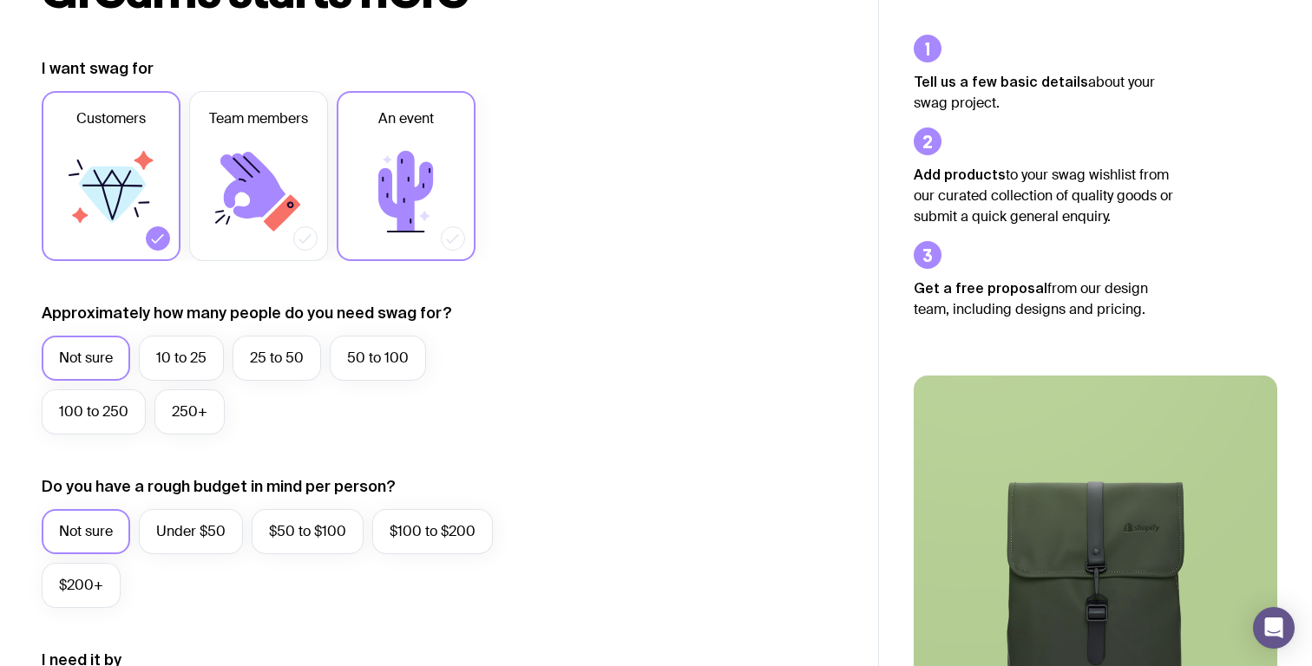
scroll to position [221, 0]
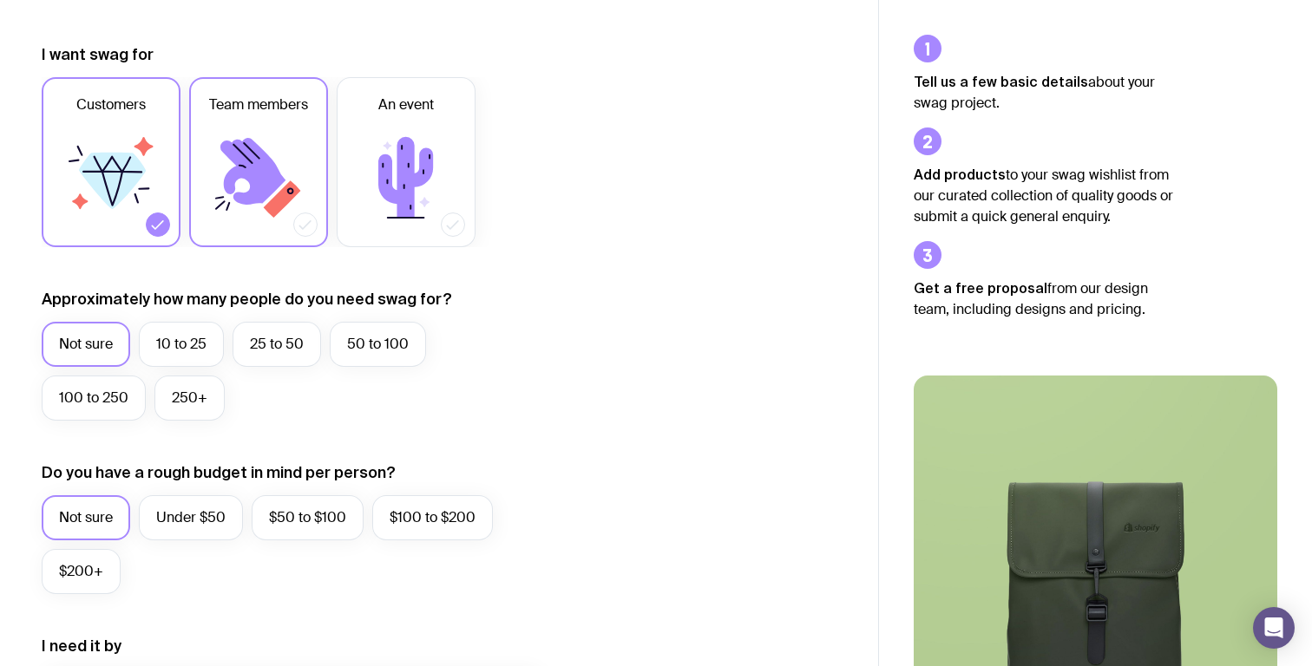
click at [263, 138] on icon at bounding box center [259, 178] width 104 height 104
click at [0, 0] on input "Team members" at bounding box center [0, 0] width 0 height 0
click at [112, 217] on icon at bounding box center [111, 178] width 104 height 104
click at [0, 0] on input "Customers" at bounding box center [0, 0] width 0 height 0
click at [180, 338] on label "10 to 25" at bounding box center [181, 344] width 85 height 45
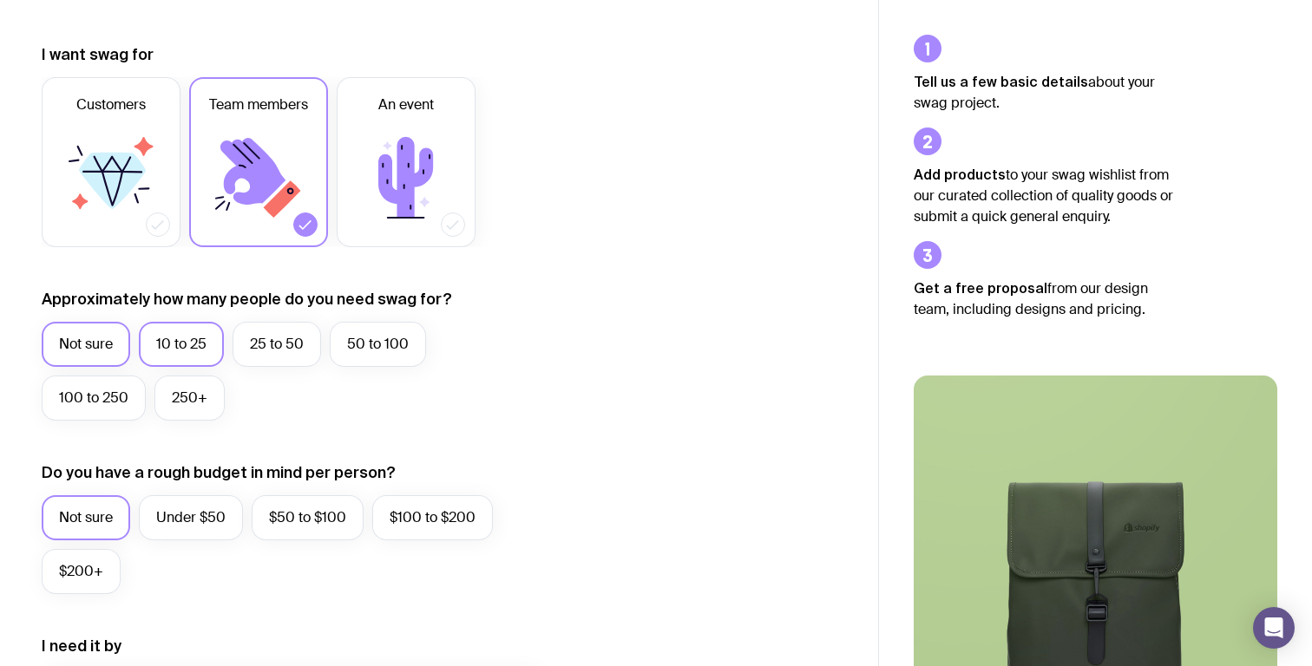
click at [0, 0] on input "10 to 25" at bounding box center [0, 0] width 0 height 0
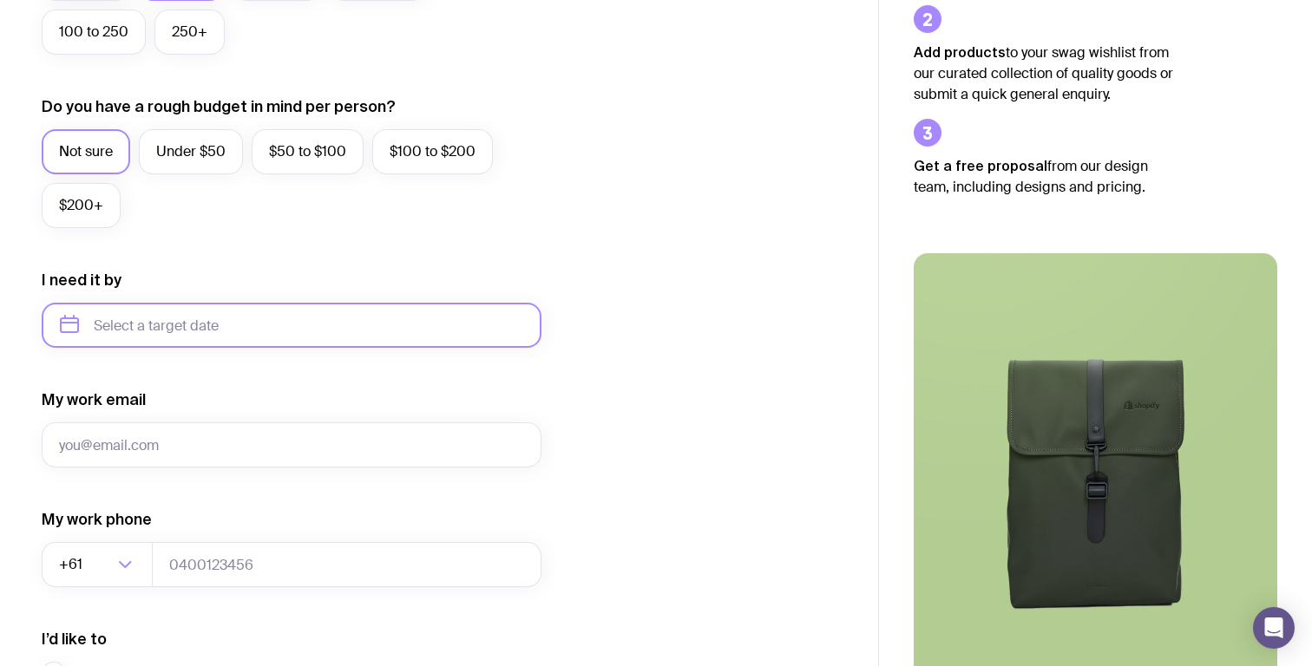
scroll to position [591, 0]
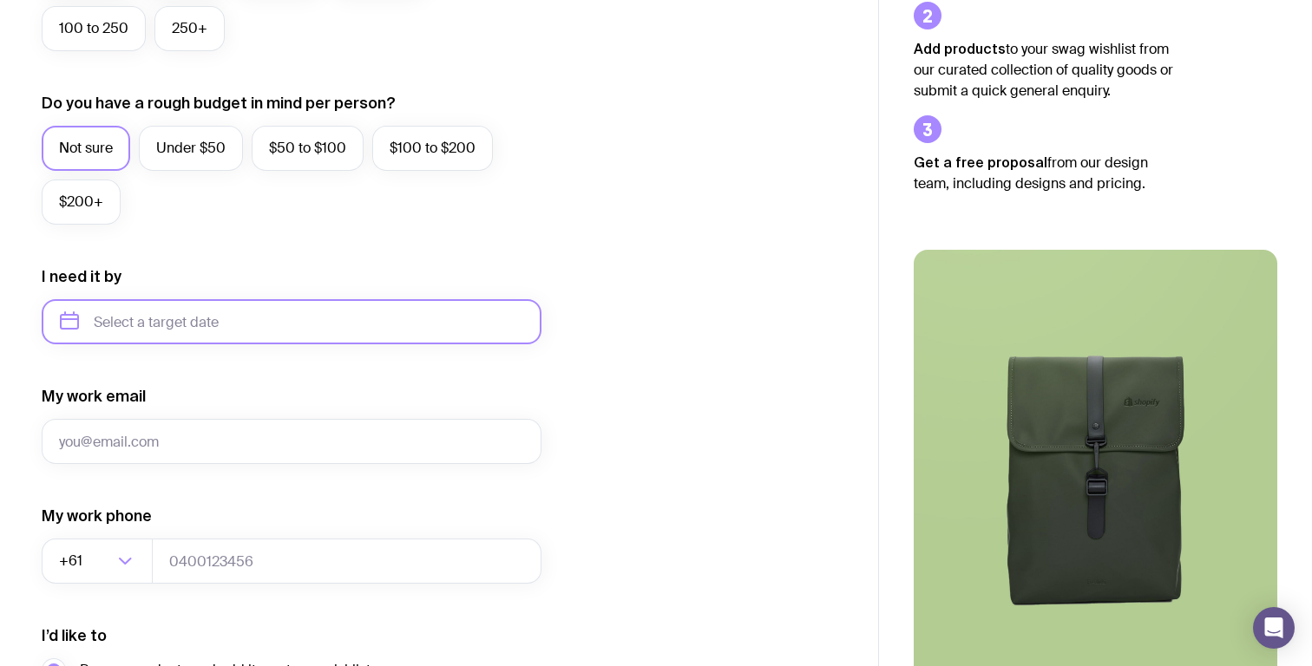
click at [242, 321] on input "text" at bounding box center [292, 321] width 500 height 45
click at [114, 518] on button "Sep" at bounding box center [81, 535] width 63 height 35
type input "[DATE]"
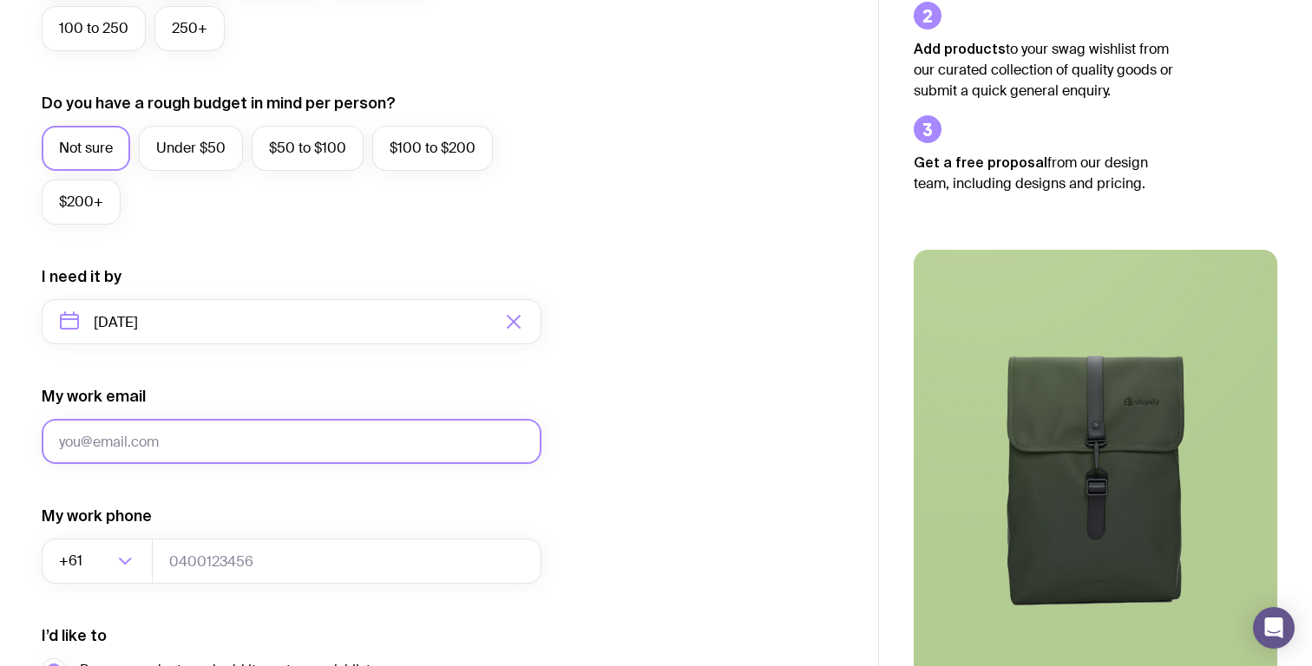
click at [236, 448] on input "My work email" at bounding box center [292, 441] width 500 height 45
type input "j"
paste input "[PERSON_NAME][EMAIL_ADDRESS][DOMAIN_NAME]"
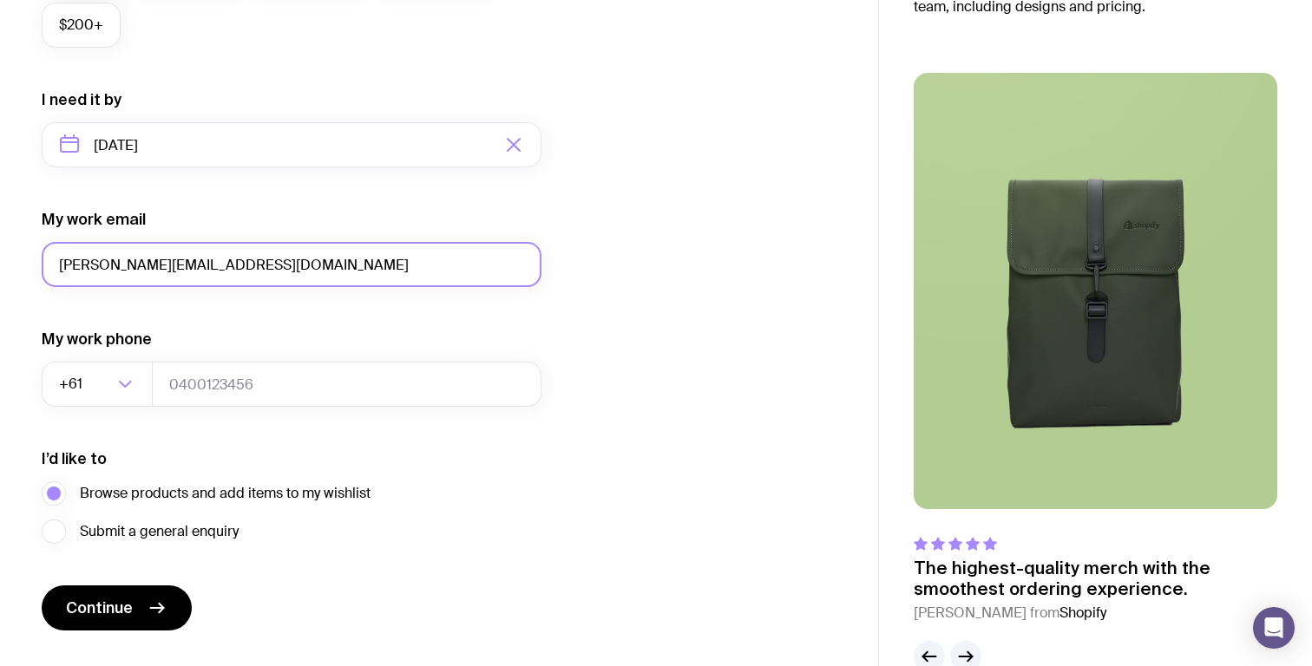
scroll to position [809, 0]
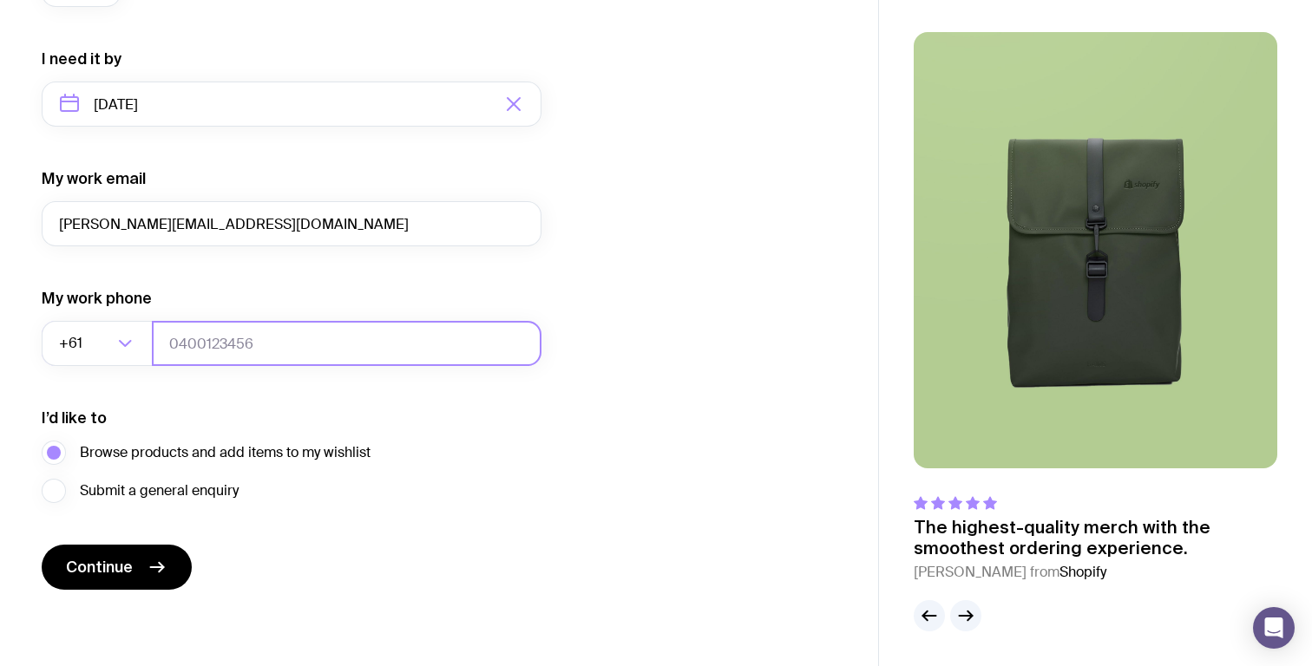
click at [263, 350] on input "tel" at bounding box center [347, 343] width 390 height 45
click at [397, 210] on input "[PERSON_NAME][EMAIL_ADDRESS][DOMAIN_NAME]" at bounding box center [292, 223] width 500 height 45
click at [134, 221] on input "[PERSON_NAME][EMAIL_ADDRESS][DOMAIN_NAME]" at bounding box center [292, 223] width 500 height 45
type input "[PERSON_NAME][EMAIL_ADDRESS][DOMAIN_NAME]"
click at [249, 337] on input "tel" at bounding box center [347, 343] width 390 height 45
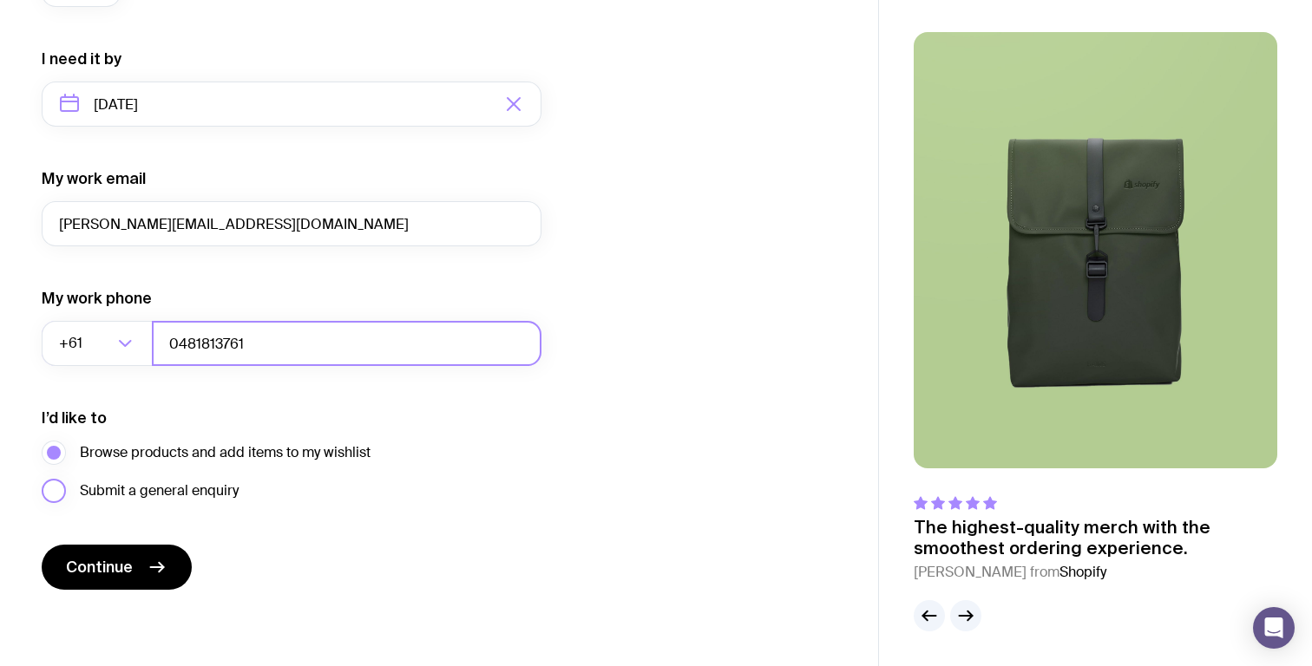
type input "0481813761"
click at [124, 482] on span "Submit a general enquiry" at bounding box center [159, 491] width 159 height 21
click at [0, 0] on input "Submit a general enquiry" at bounding box center [0, 0] width 0 height 0
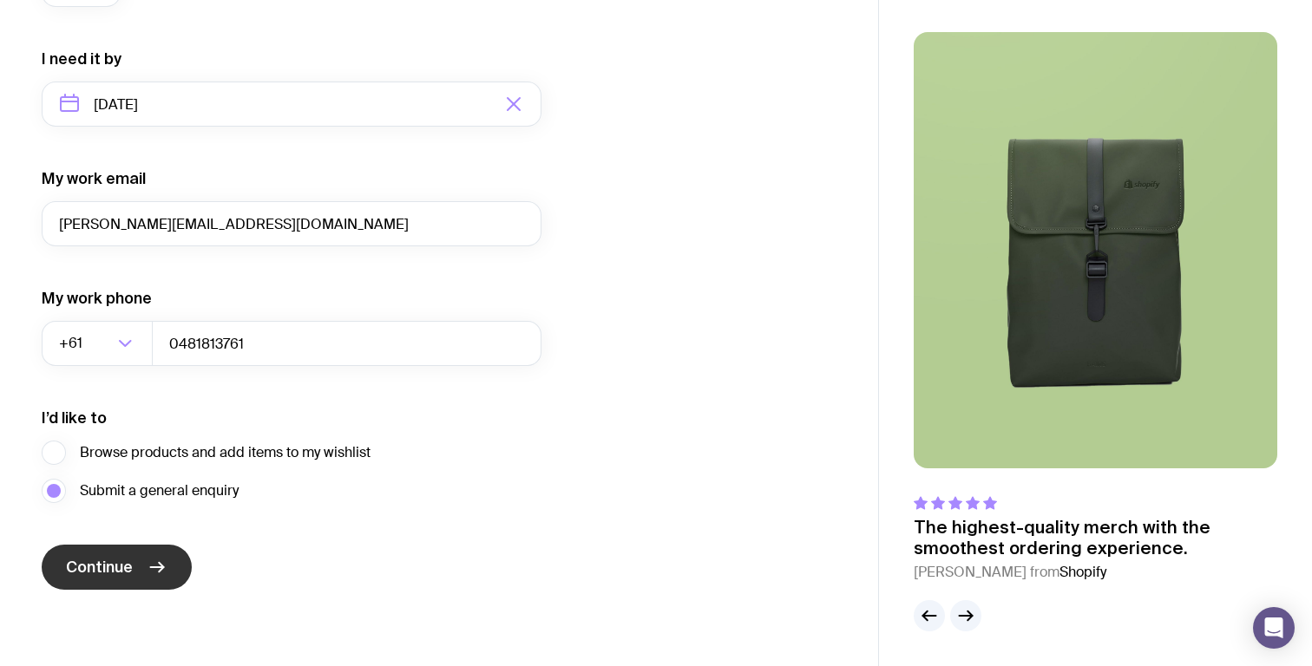
click at [123, 567] on span "Continue" at bounding box center [99, 567] width 67 height 21
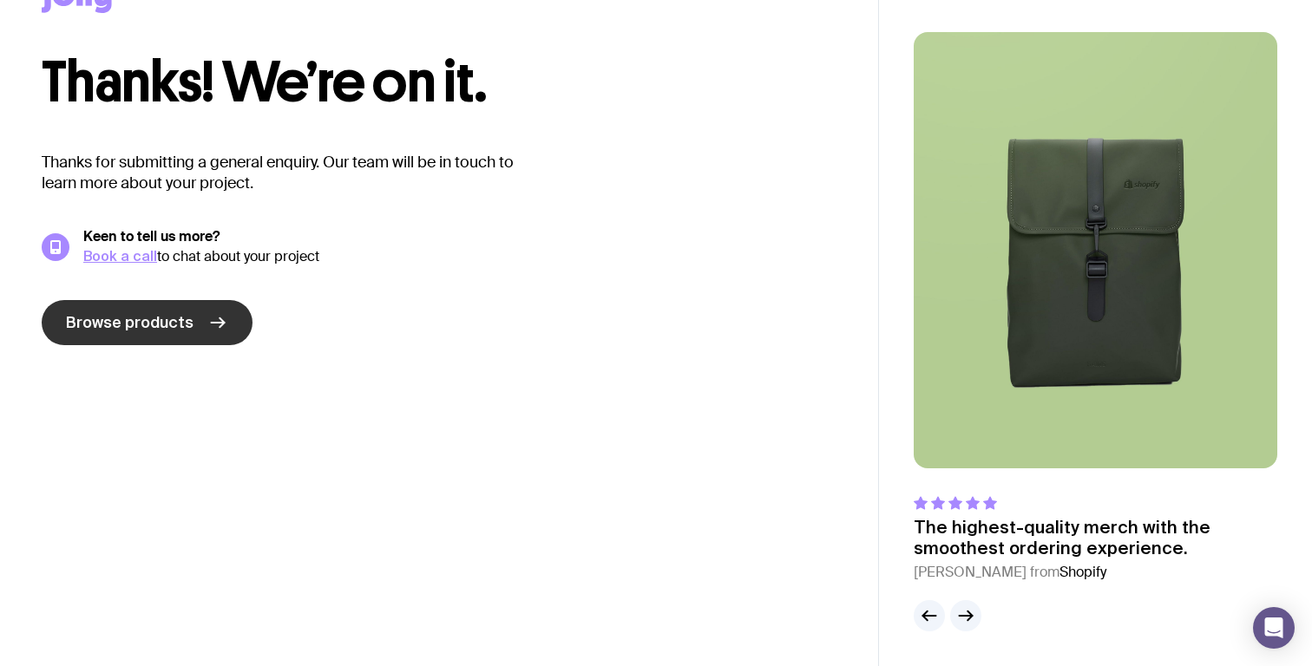
click at [176, 317] on span "Browse products" at bounding box center [130, 322] width 128 height 21
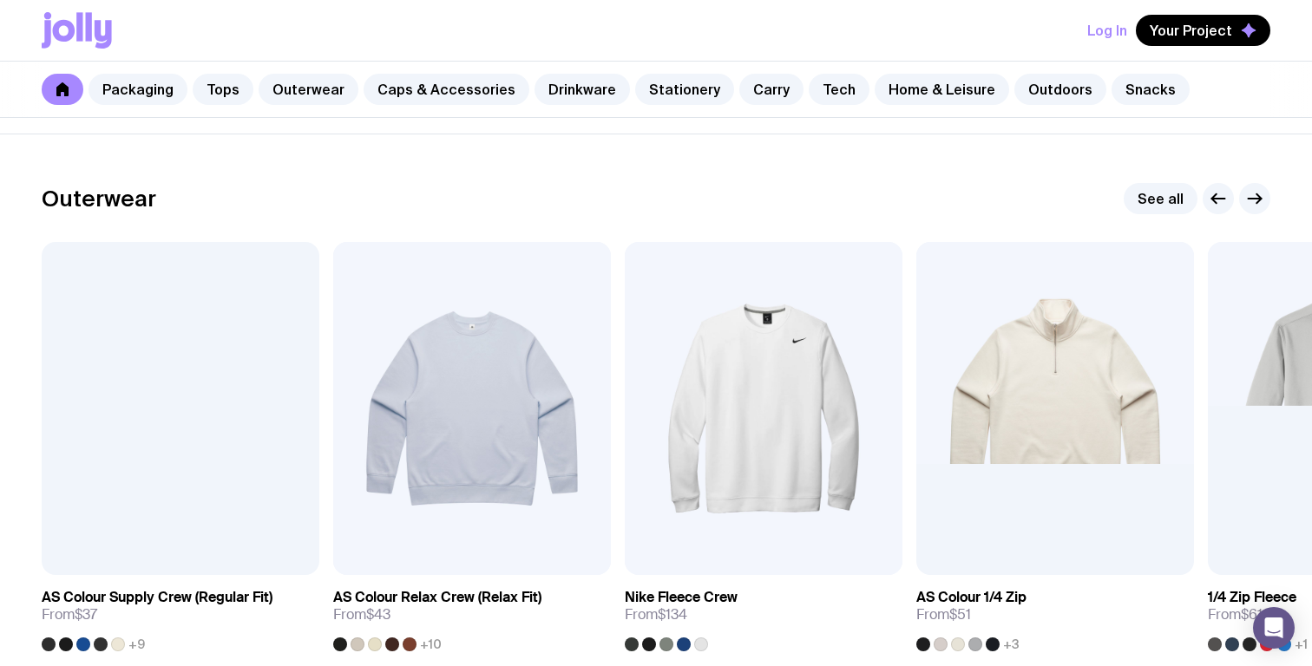
scroll to position [1300, 0]
